Goal: Use online tool/utility: Utilize a website feature to perform a specific function

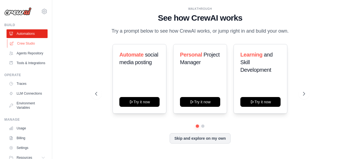
click at [30, 43] on link "Crew Studio" at bounding box center [27, 43] width 41 height 9
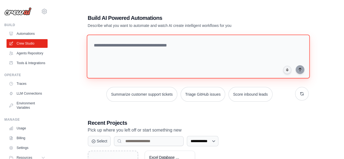
click at [132, 55] on textarea at bounding box center [197, 57] width 223 height 44
paste textarea "**********"
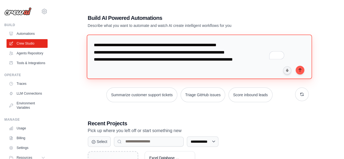
paste textarea "**********"
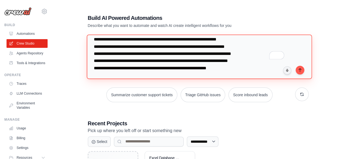
scroll to position [13, 0]
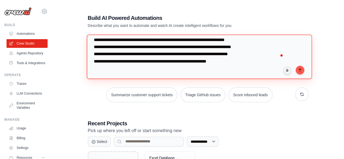
paste textarea "**********"
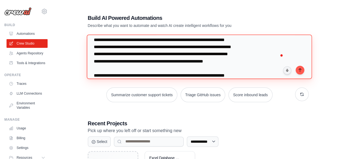
scroll to position [0, 0]
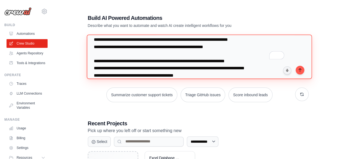
type textarea "**********"
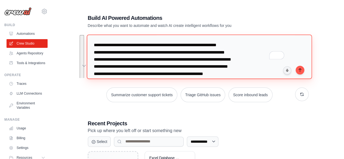
click at [184, 55] on textarea "**********" at bounding box center [198, 57] width 225 height 44
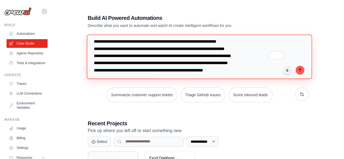
scroll to position [4, 0]
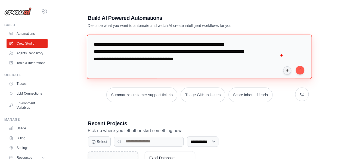
click at [203, 60] on textarea "**********" at bounding box center [198, 57] width 225 height 44
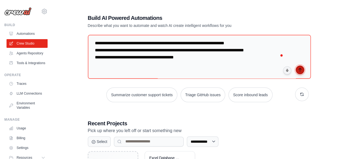
click at [299, 73] on button "submit" at bounding box center [300, 70] width 9 height 9
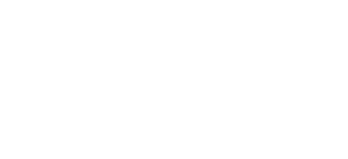
click at [231, 0] on html at bounding box center [174, 0] width 348 height 0
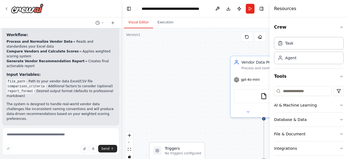
scroll to position [818, 0]
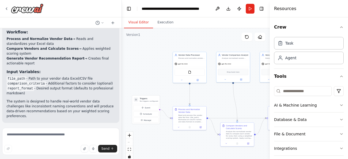
drag, startPoint x: 150, startPoint y: 81, endPoint x: 120, endPoint y: 60, distance: 37.0
click at [120, 60] on div "You process vendor data from Excel files using the Excel File Reader tool. Norm…" at bounding box center [174, 79] width 348 height 159
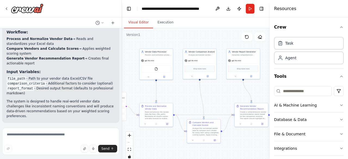
drag, startPoint x: 215, startPoint y: 90, endPoint x: 182, endPoint y: 87, distance: 33.6
click at [182, 87] on div ".deletable-edge-delete-btn { width: 20px; height: 20px; border: 0px solid #ffff…" at bounding box center [196, 96] width 148 height 136
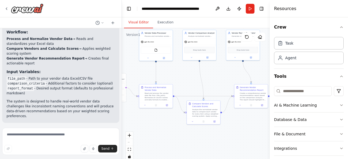
drag, startPoint x: 182, startPoint y: 86, endPoint x: 182, endPoint y: 68, distance: 18.8
click at [182, 68] on div ".deletable-edge-delete-btn { width: 20px; height: 20px; border: 0px solid #ffff…" at bounding box center [196, 96] width 148 height 136
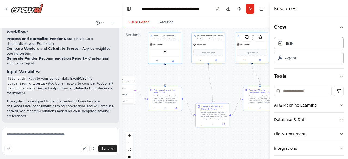
drag, startPoint x: 182, startPoint y: 68, endPoint x: 191, endPoint y: 70, distance: 9.4
click at [191, 70] on div ".deletable-edge-delete-btn { width: 20px; height: 20px; border: 0px solid #ffff…" at bounding box center [196, 96] width 148 height 136
click at [299, 43] on div "Task" at bounding box center [309, 43] width 70 height 13
click at [297, 58] on div "Agent" at bounding box center [309, 57] width 70 height 13
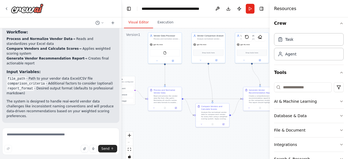
scroll to position [3, 0]
click at [251, 7] on button "Run" at bounding box center [250, 9] width 9 height 10
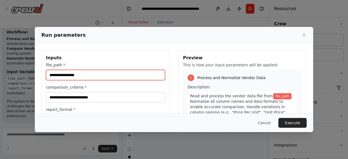
click at [83, 76] on input "file_path *" at bounding box center [105, 75] width 119 height 10
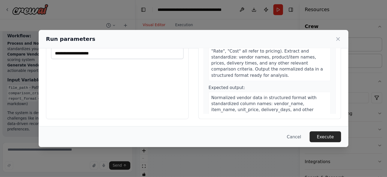
scroll to position [0, 0]
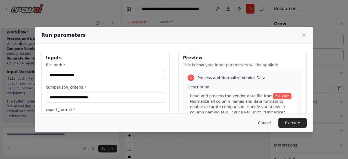
click at [266, 120] on button "Cancel" at bounding box center [264, 123] width 21 height 10
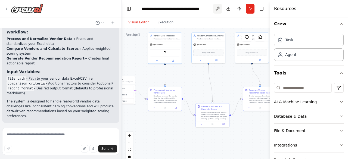
click at [218, 8] on button at bounding box center [217, 9] width 9 height 10
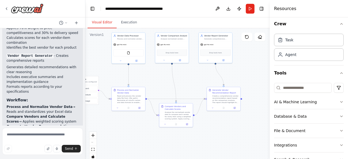
scroll to position [941, 0]
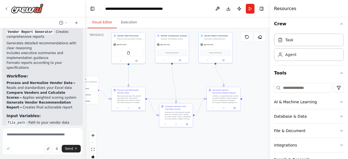
drag, startPoint x: 120, startPoint y: 62, endPoint x: 85, endPoint y: 63, distance: 35.1
click at [85, 63] on div "You process vendor data from Excel files using the Excel File Reader tool. Norm…" at bounding box center [174, 79] width 348 height 159
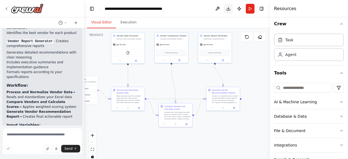
click at [230, 11] on button "Download" at bounding box center [228, 9] width 9 height 10
drag, startPoint x: 252, startPoint y: 20, endPoint x: 239, endPoint y: 7, distance: 18.6
click at [239, 7] on main "**********" at bounding box center [177, 79] width 185 height 159
click at [252, 58] on div ".deletable-edge-delete-btn { width: 20px; height: 20px; border: 0px solid #ffff…" at bounding box center [177, 96] width 185 height 136
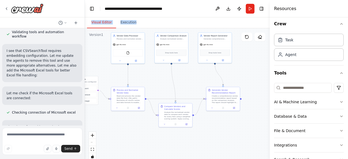
scroll to position [516, 0]
